Goal: Learn about a topic

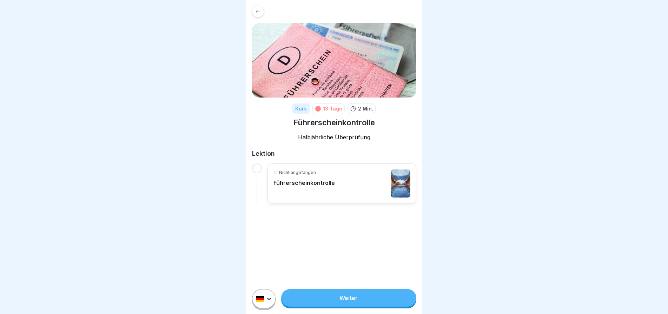
click at [349, 307] on link "Weiter" at bounding box center [348, 298] width 135 height 18
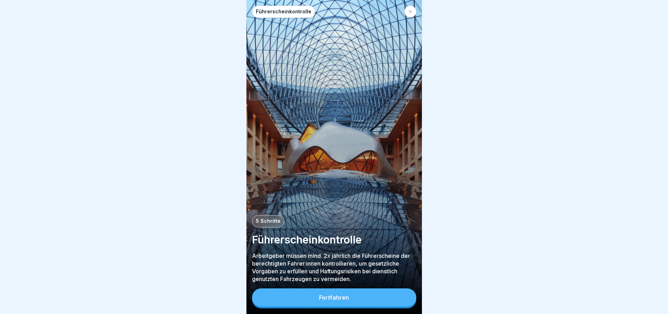
click at [349, 306] on button "Fortfahren" at bounding box center [334, 298] width 164 height 18
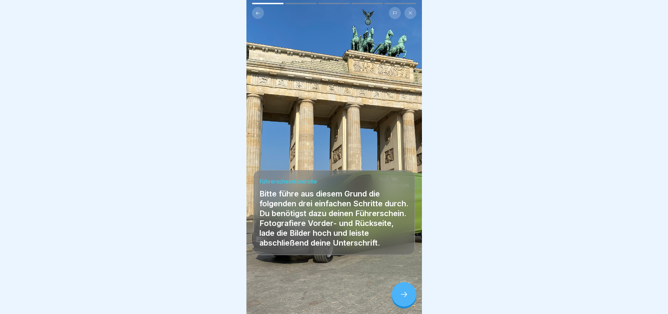
click at [399, 298] on div at bounding box center [404, 294] width 25 height 25
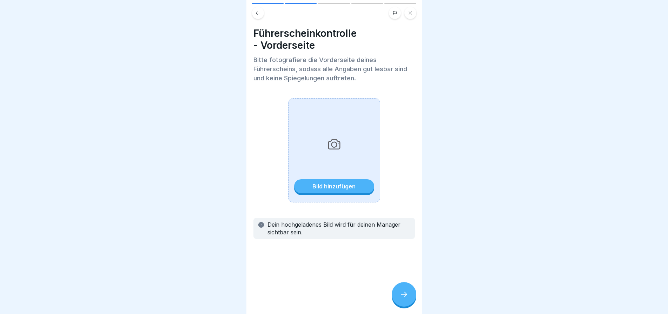
click at [333, 185] on div "Bild hinzufügen" at bounding box center [334, 186] width 43 height 6
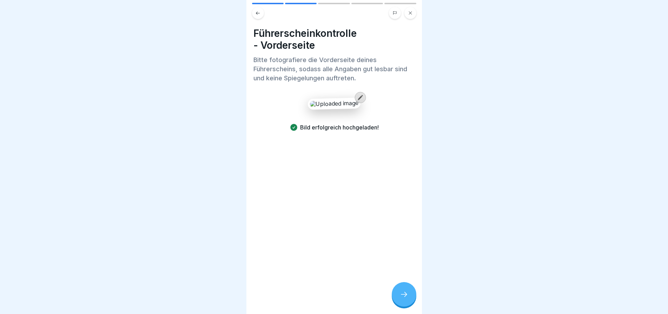
click at [405, 299] on icon at bounding box center [404, 294] width 8 height 8
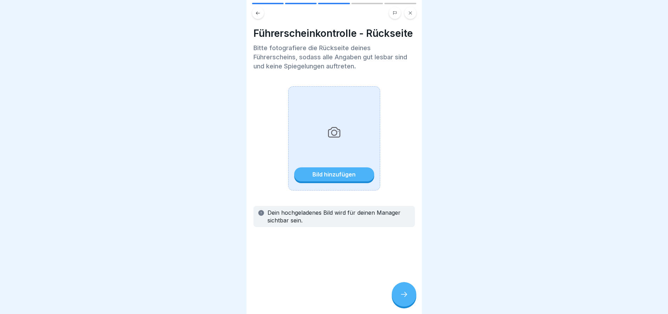
click at [320, 178] on div "Bild hinzufügen" at bounding box center [334, 174] width 43 height 6
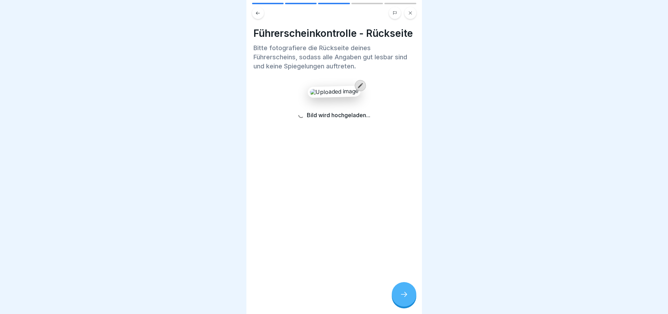
click at [407, 298] on icon at bounding box center [404, 294] width 8 height 8
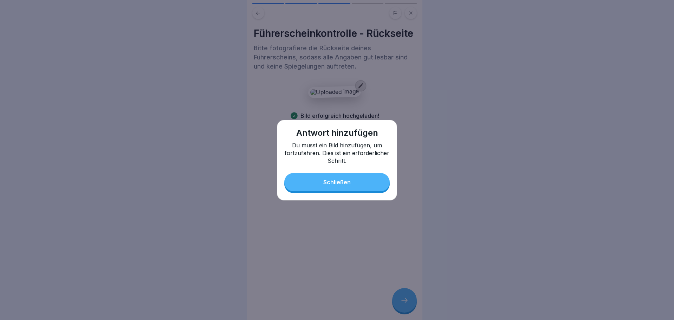
click at [343, 185] on div "Schließen" at bounding box center [336, 182] width 27 height 6
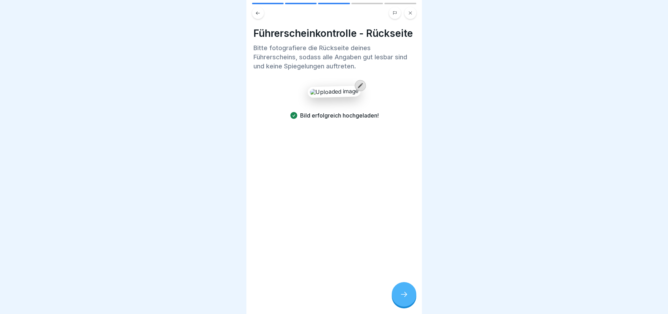
click at [403, 299] on icon at bounding box center [404, 294] width 8 height 8
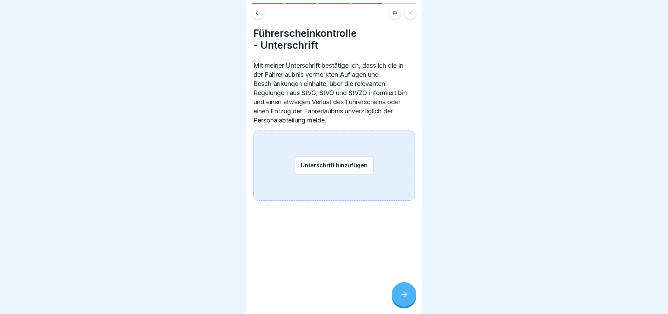
click at [326, 166] on button "Unterschrift hinzufügen" at bounding box center [334, 165] width 79 height 19
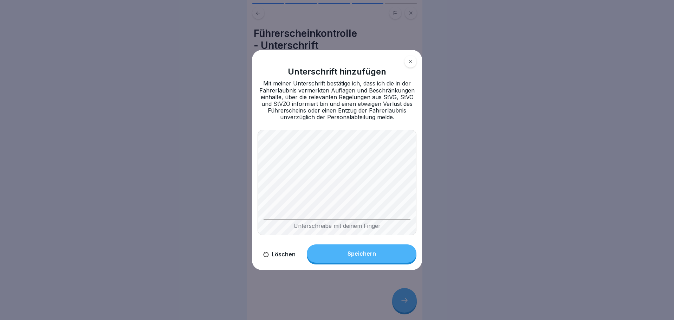
click at [354, 245] on button "Speichern" at bounding box center [362, 253] width 110 height 18
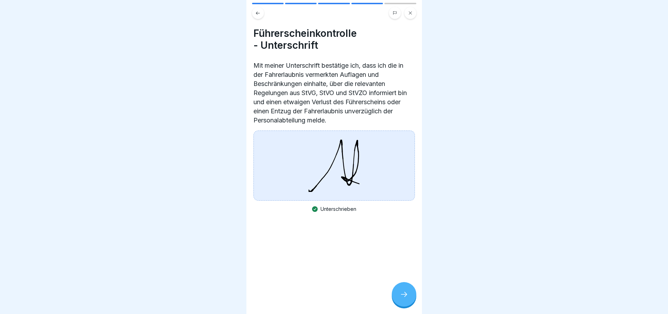
click at [400, 297] on icon at bounding box center [404, 294] width 8 height 8
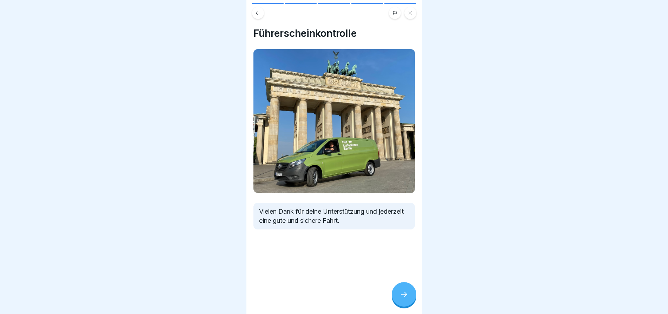
click at [402, 297] on icon at bounding box center [404, 294] width 8 height 8
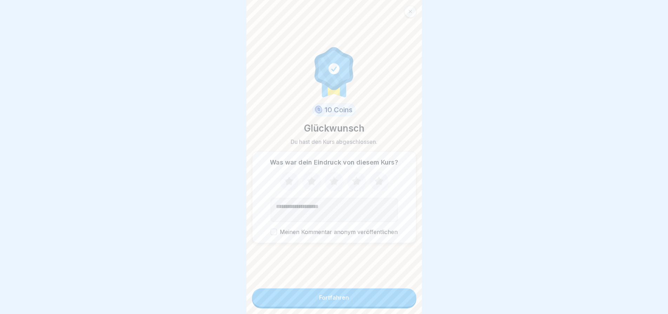
click at [365, 302] on button "Fortfahren" at bounding box center [334, 298] width 164 height 18
